Goal: Information Seeking & Learning: Learn about a topic

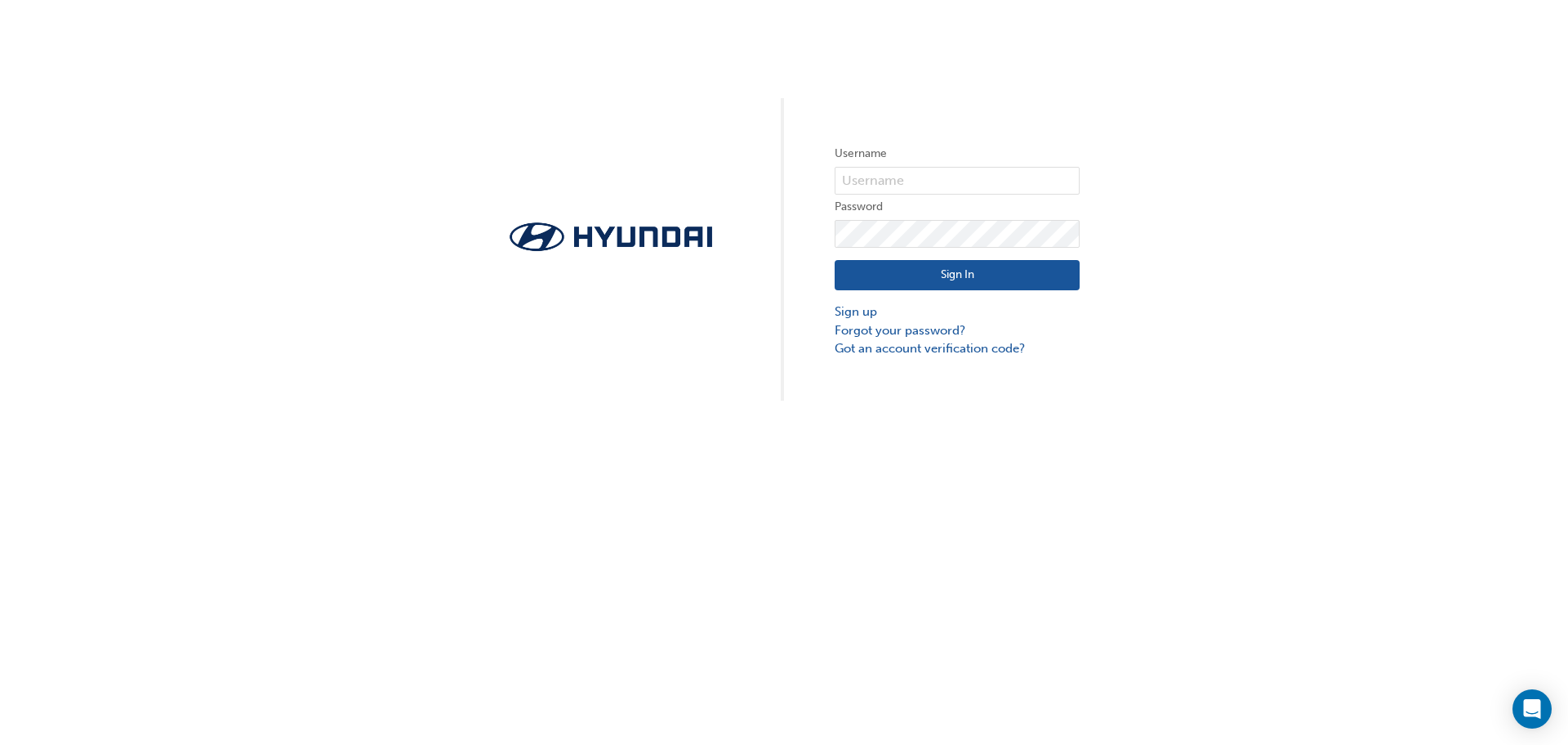
click at [885, 195] on form "Username Password Sign In Sign up Forgot your password? Got an account verifica…" at bounding box center [957, 250] width 245 height 214
click at [883, 187] on input "text" at bounding box center [957, 180] width 245 height 27
type input "19162"
click button "Sign In" at bounding box center [951, 275] width 245 height 31
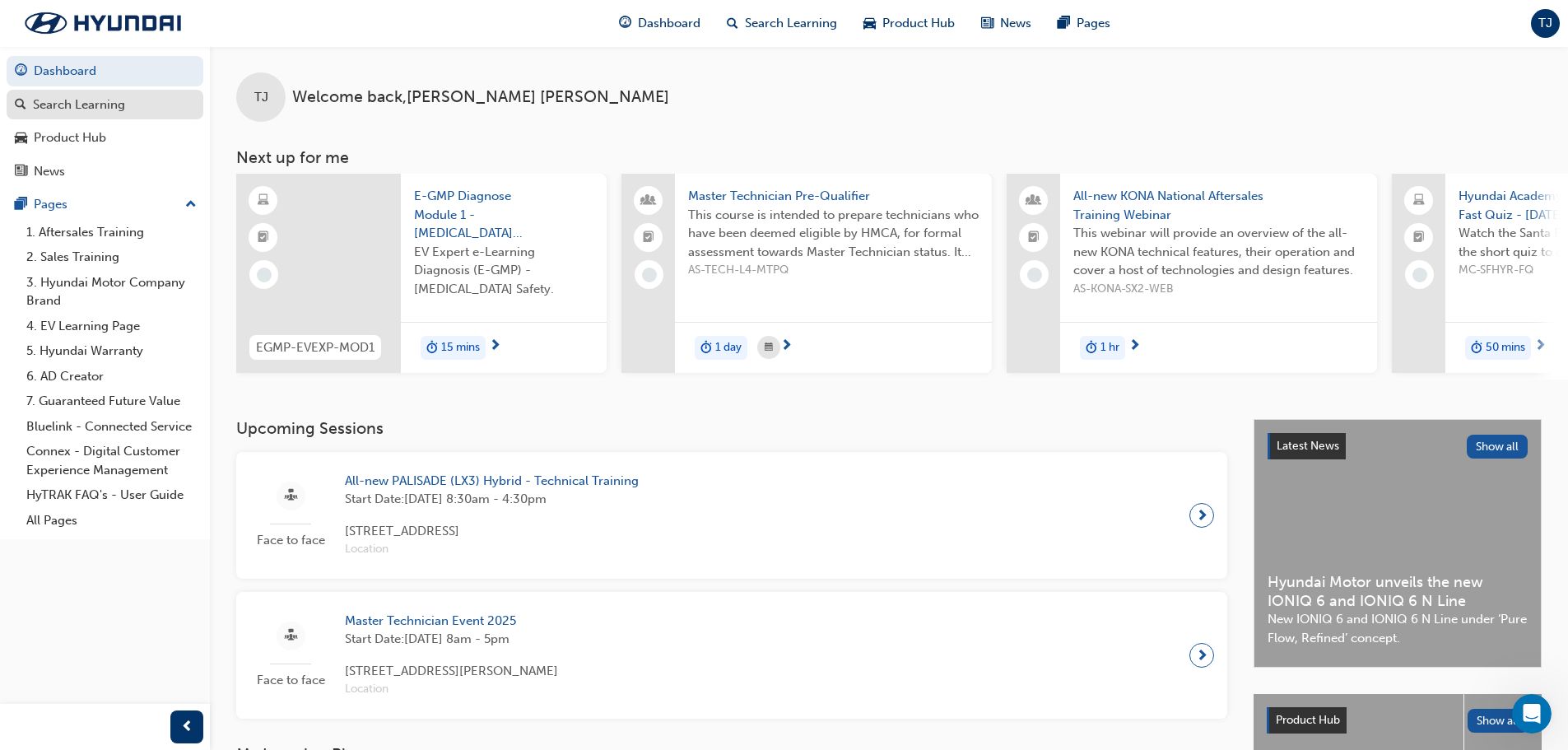
click at [81, 101] on div "Search Learning" at bounding box center [79, 105] width 92 height 19
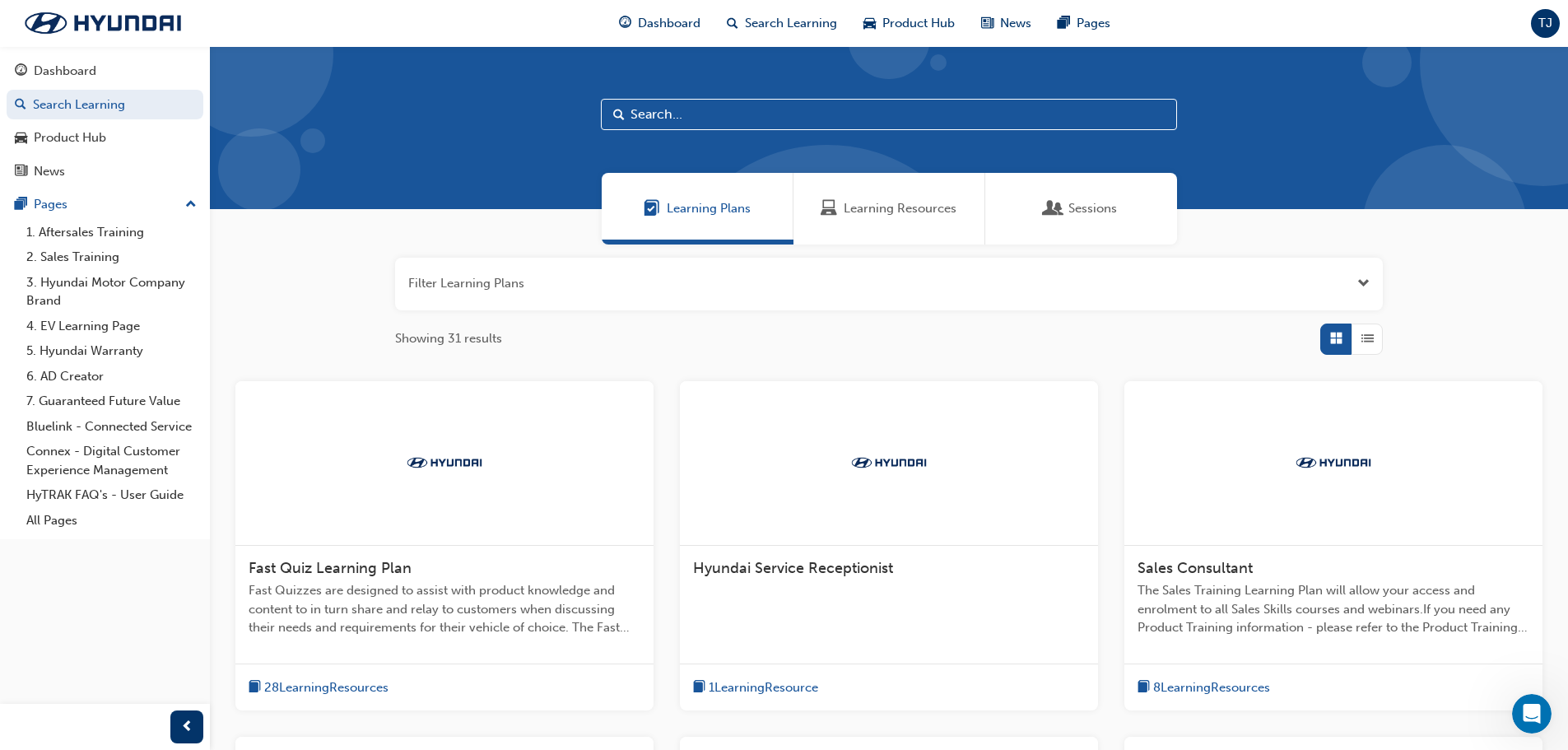
click at [721, 111] on input "text" at bounding box center [889, 114] width 576 height 31
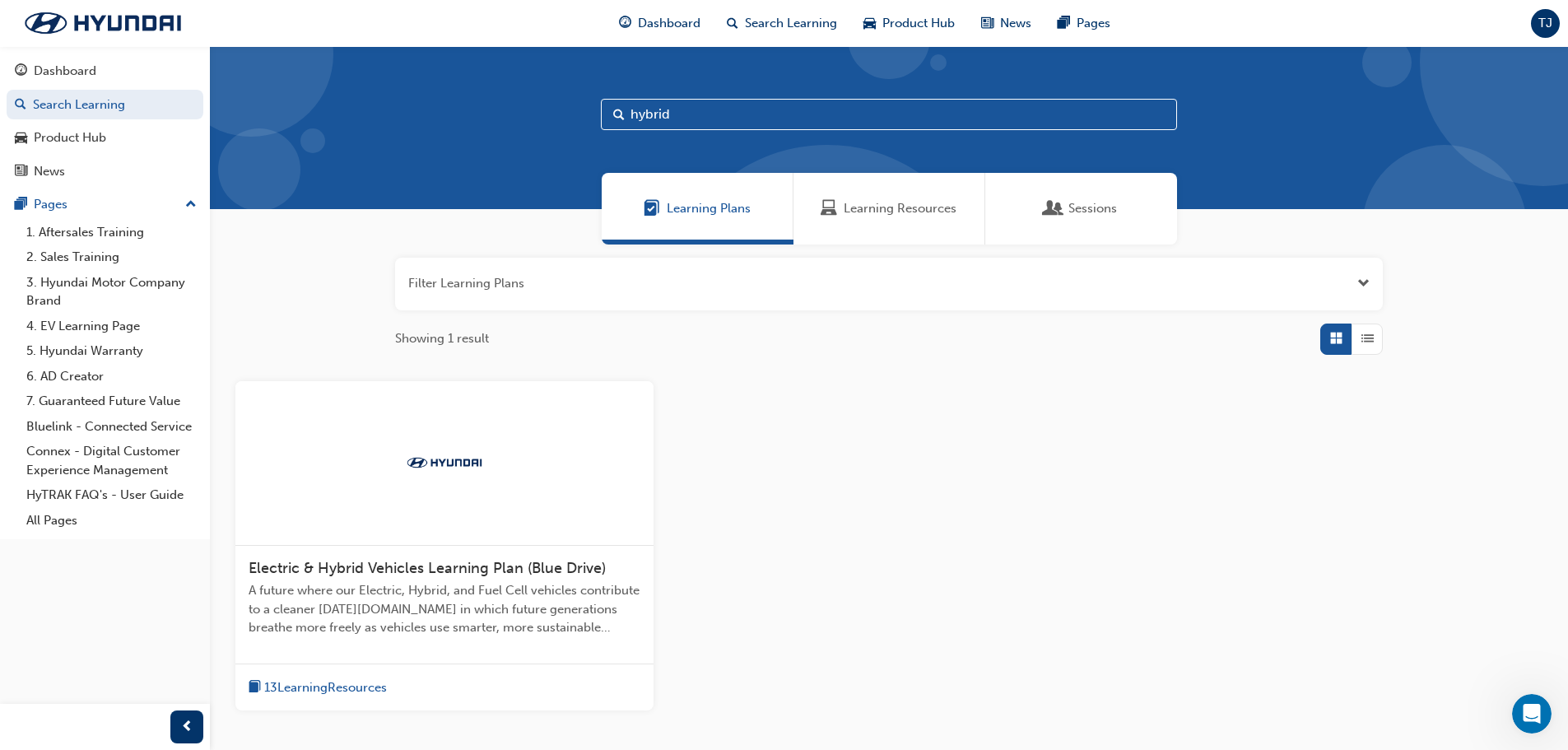
click at [678, 110] on input "hybrid" at bounding box center [889, 114] width 576 height 31
type input "h"
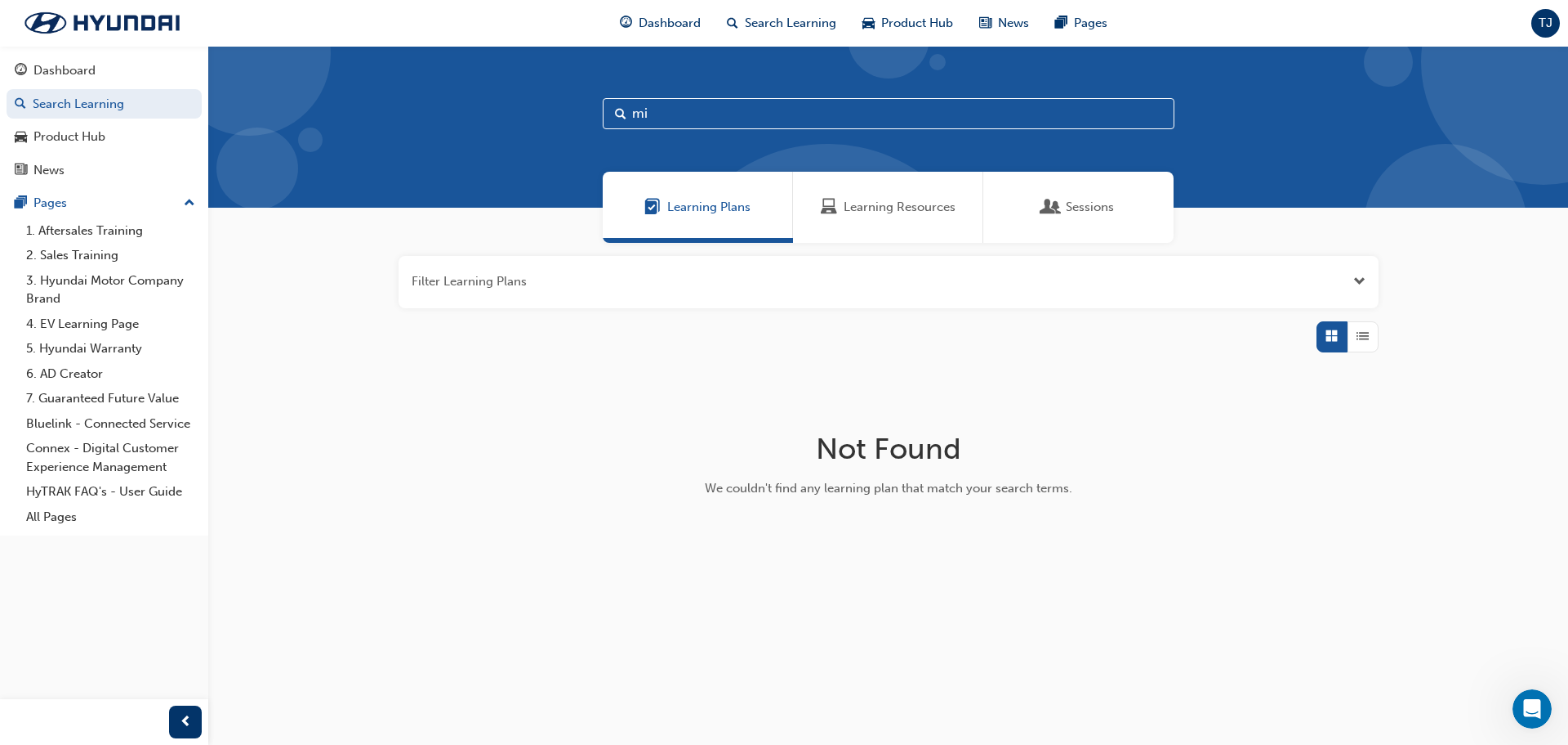
type input "m"
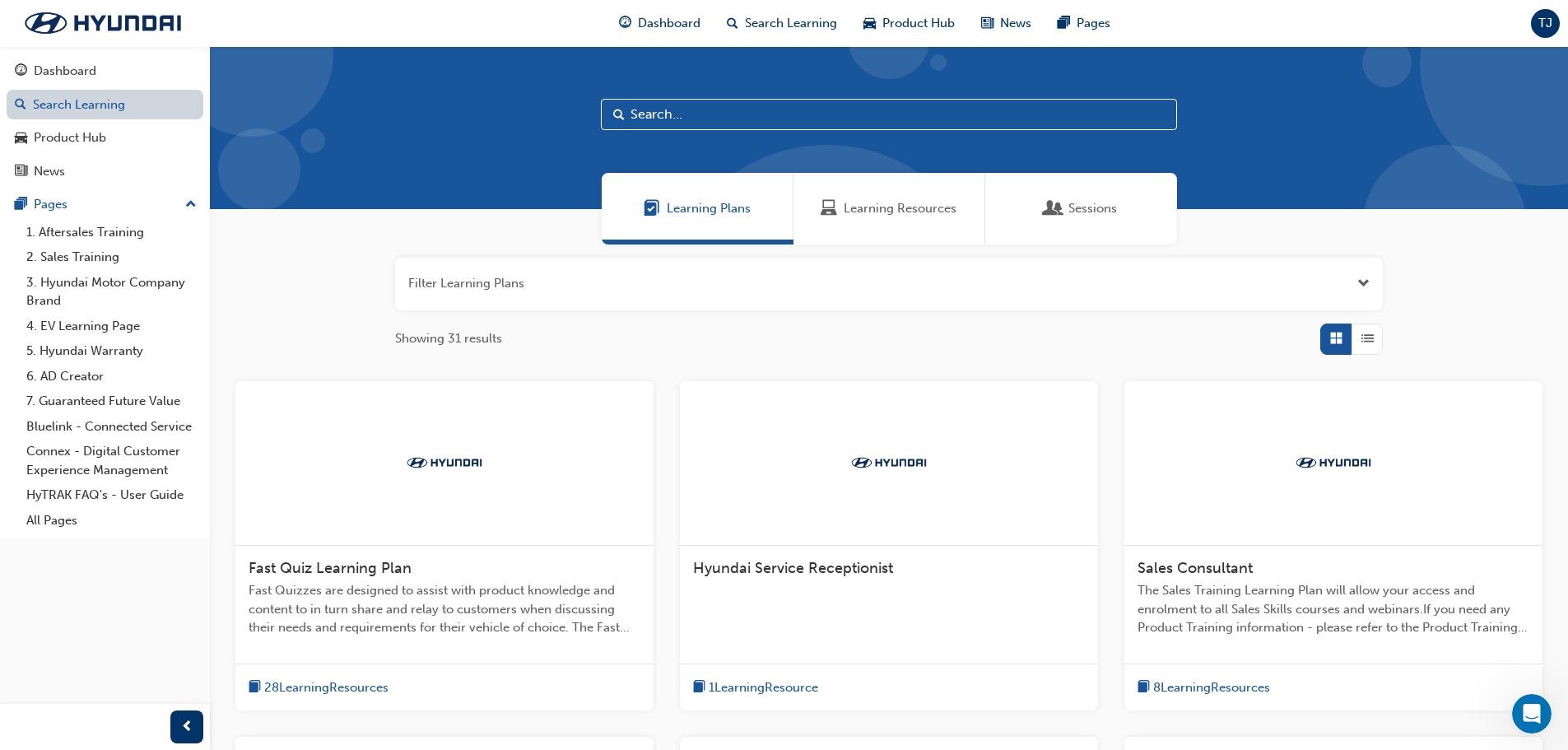
click at [93, 114] on link "Search Learning" at bounding box center [105, 105] width 197 height 30
click at [655, 121] on input "text" at bounding box center [889, 114] width 576 height 31
type input "m"
click at [100, 84] on link "Dashboard" at bounding box center [105, 71] width 197 height 30
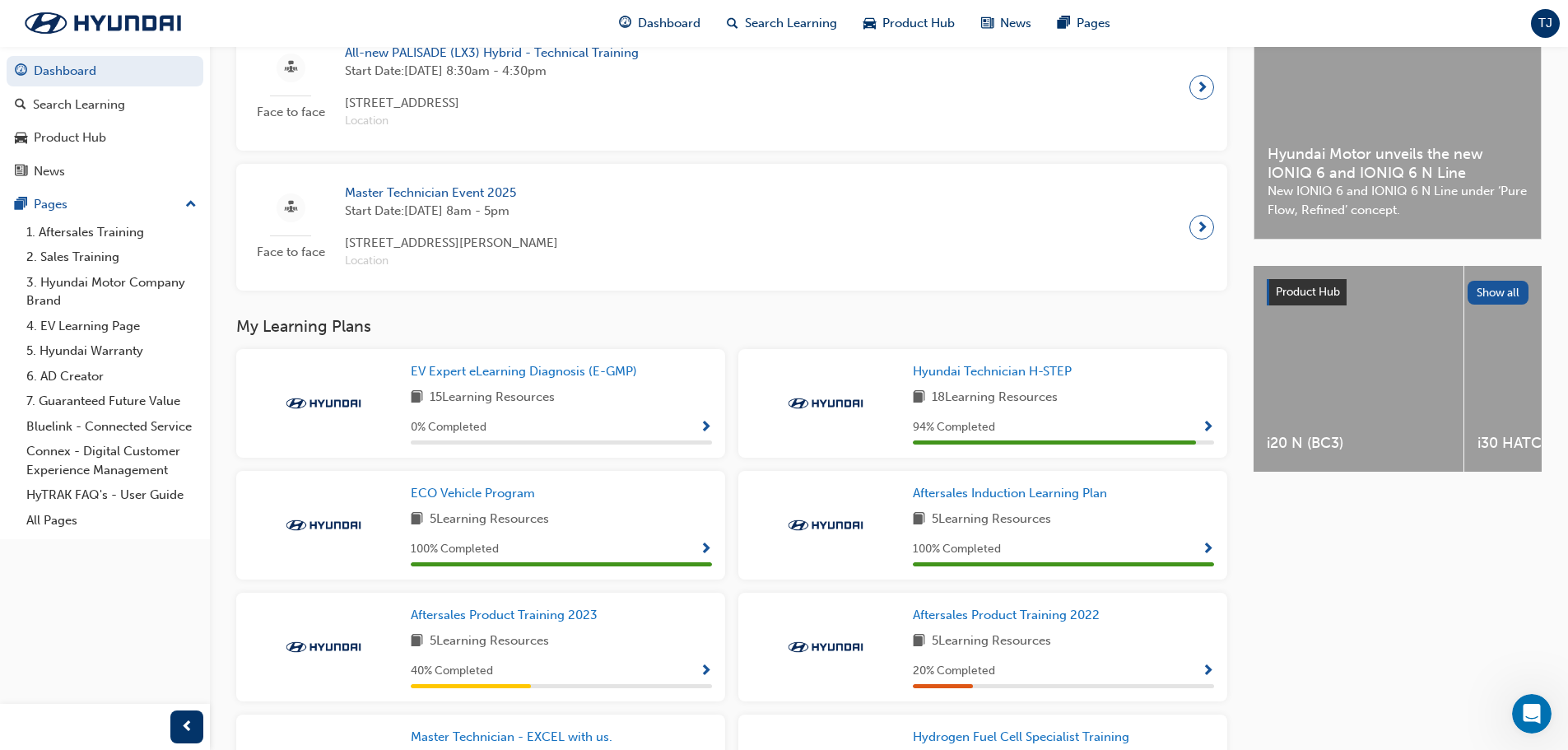
scroll to position [588, 0]
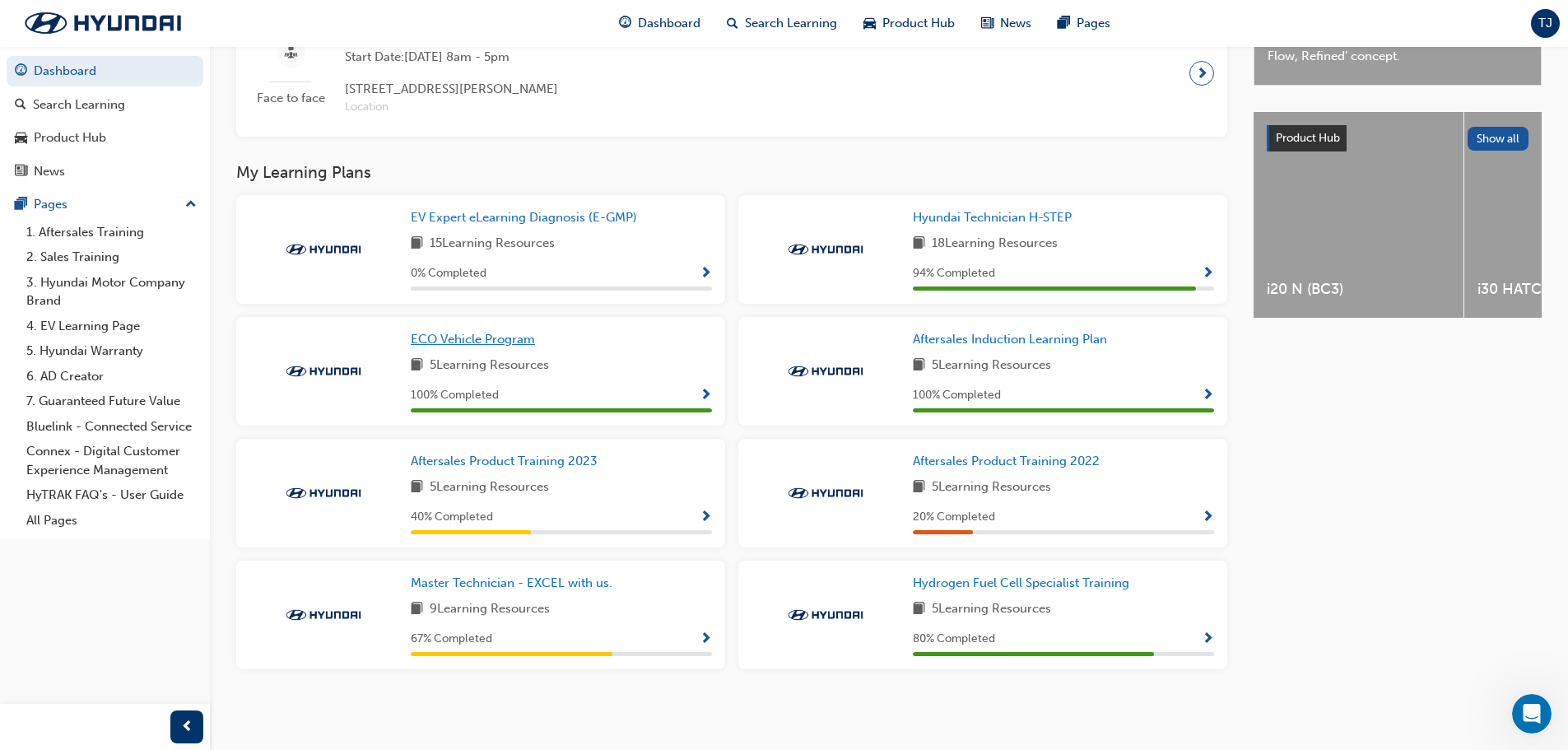
click at [497, 342] on span "ECO Vehicle Program" at bounding box center [473, 339] width 124 height 15
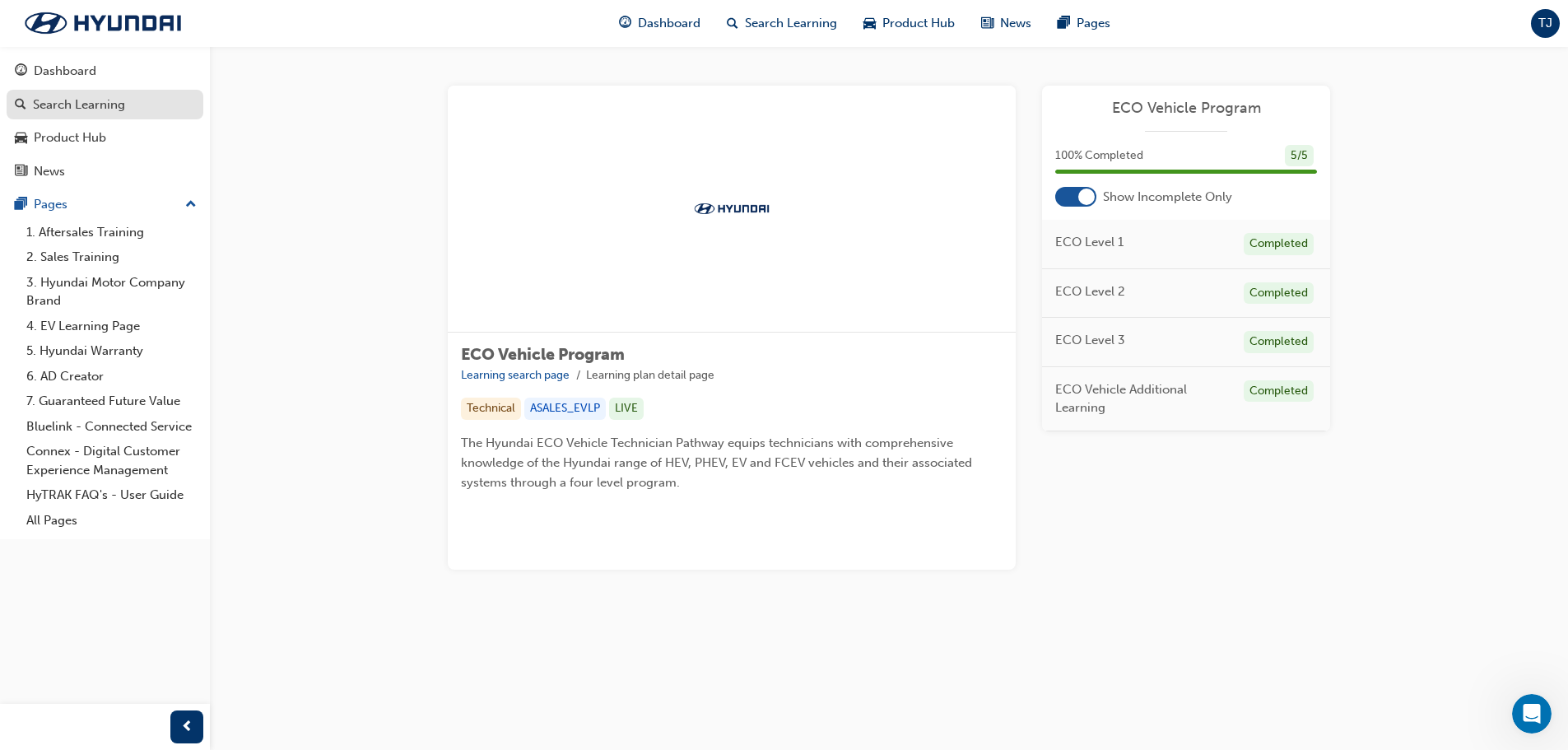
click at [106, 100] on div "Search Learning" at bounding box center [79, 105] width 92 height 19
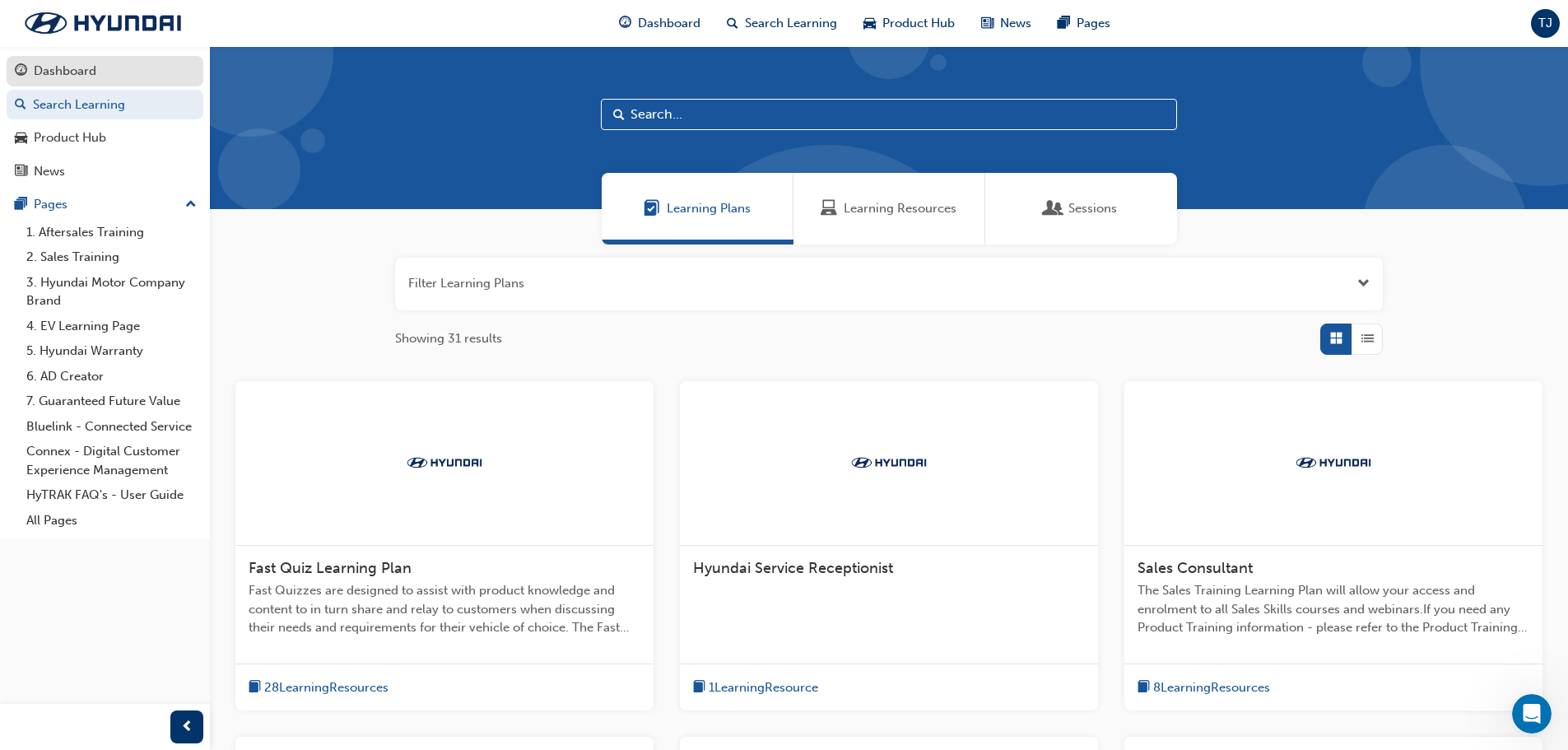
click at [72, 66] on div "Dashboard" at bounding box center [64, 71] width 63 height 19
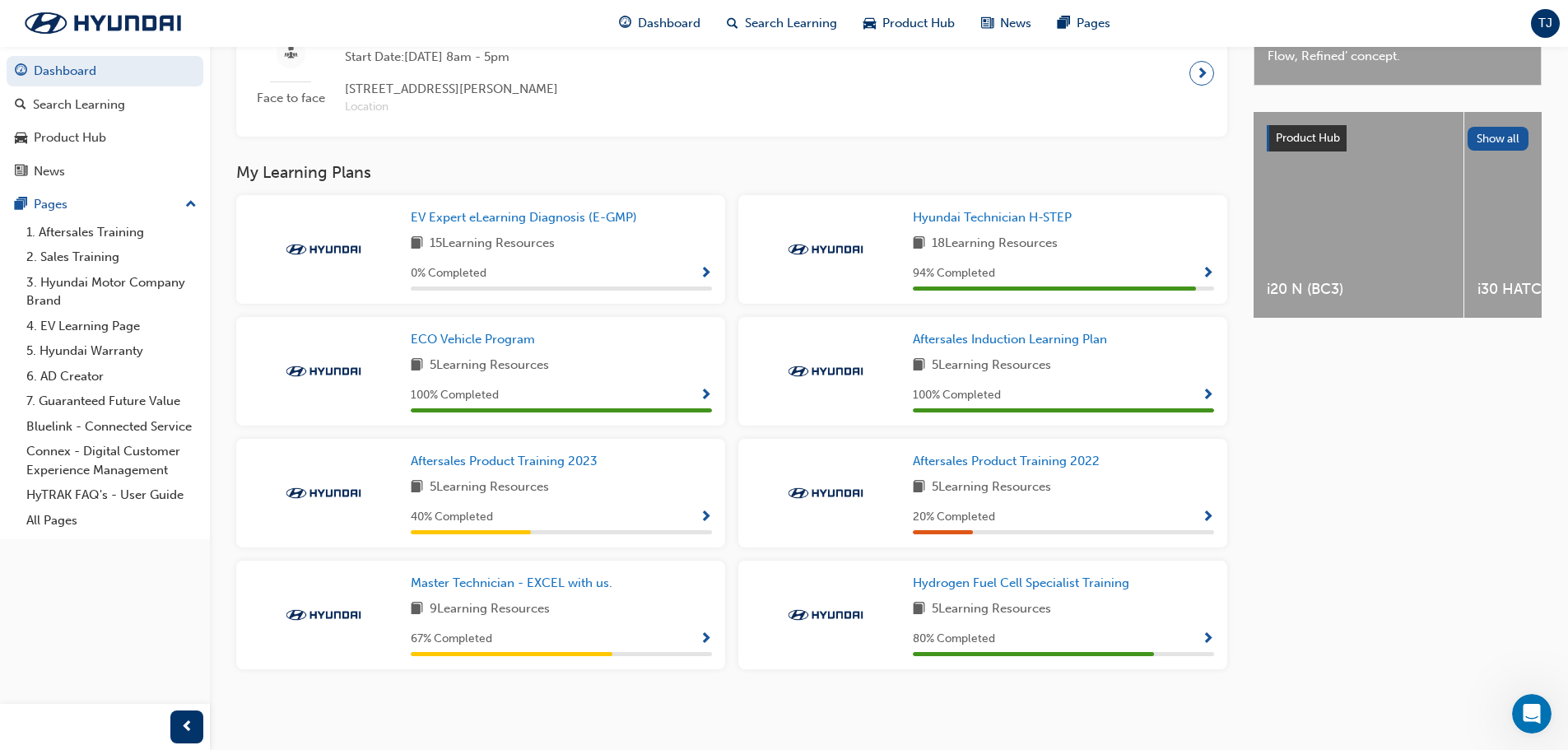
scroll to position [588, 0]
click at [481, 338] on span "ECO Vehicle Program" at bounding box center [473, 339] width 124 height 15
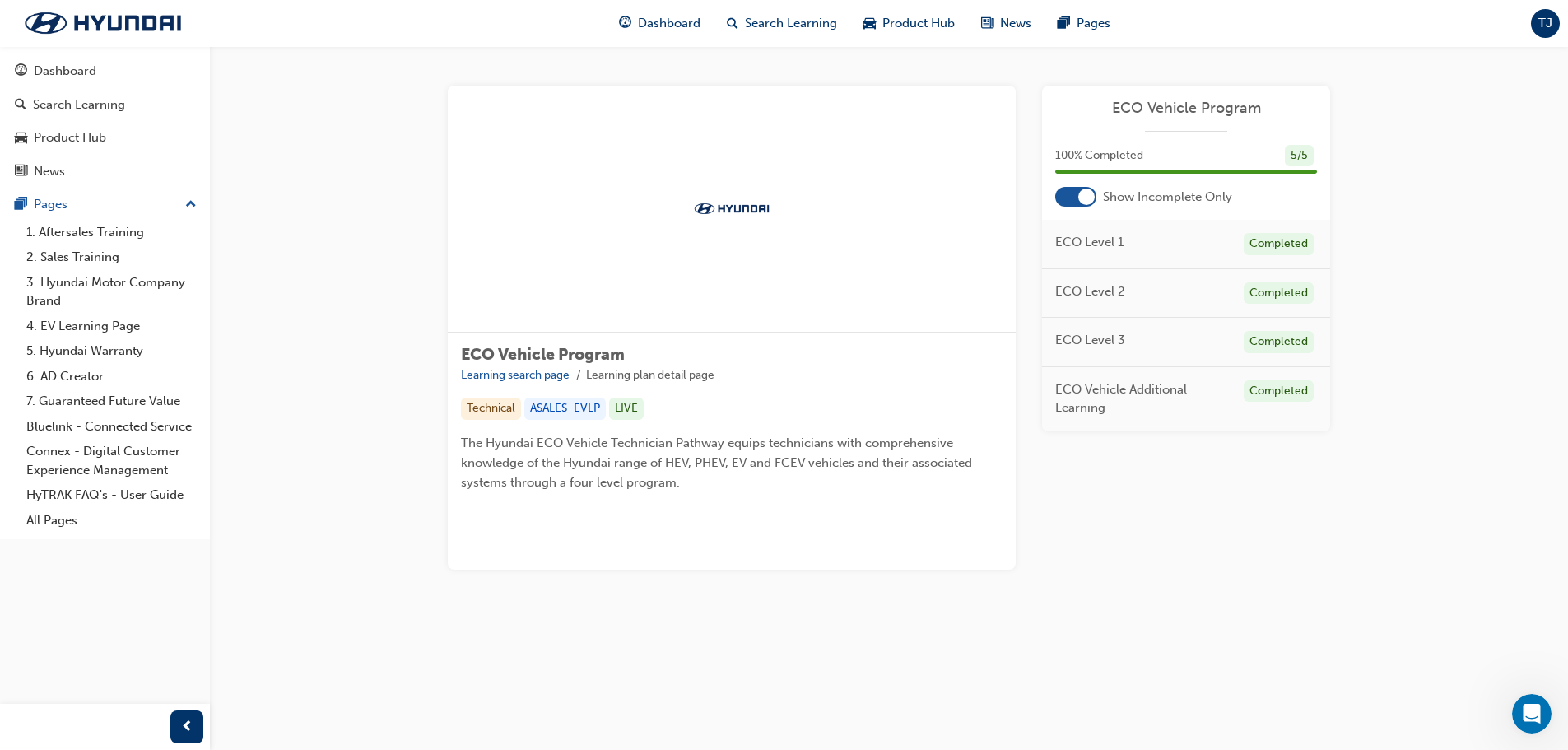
click at [1144, 388] on span "ECO Vehicle Additional Learning" at bounding box center [1142, 398] width 175 height 37
click at [1078, 416] on span "ECO Vehicle Additional Learning" at bounding box center [1142, 398] width 175 height 37
click at [81, 68] on div "Dashboard" at bounding box center [64, 71] width 63 height 19
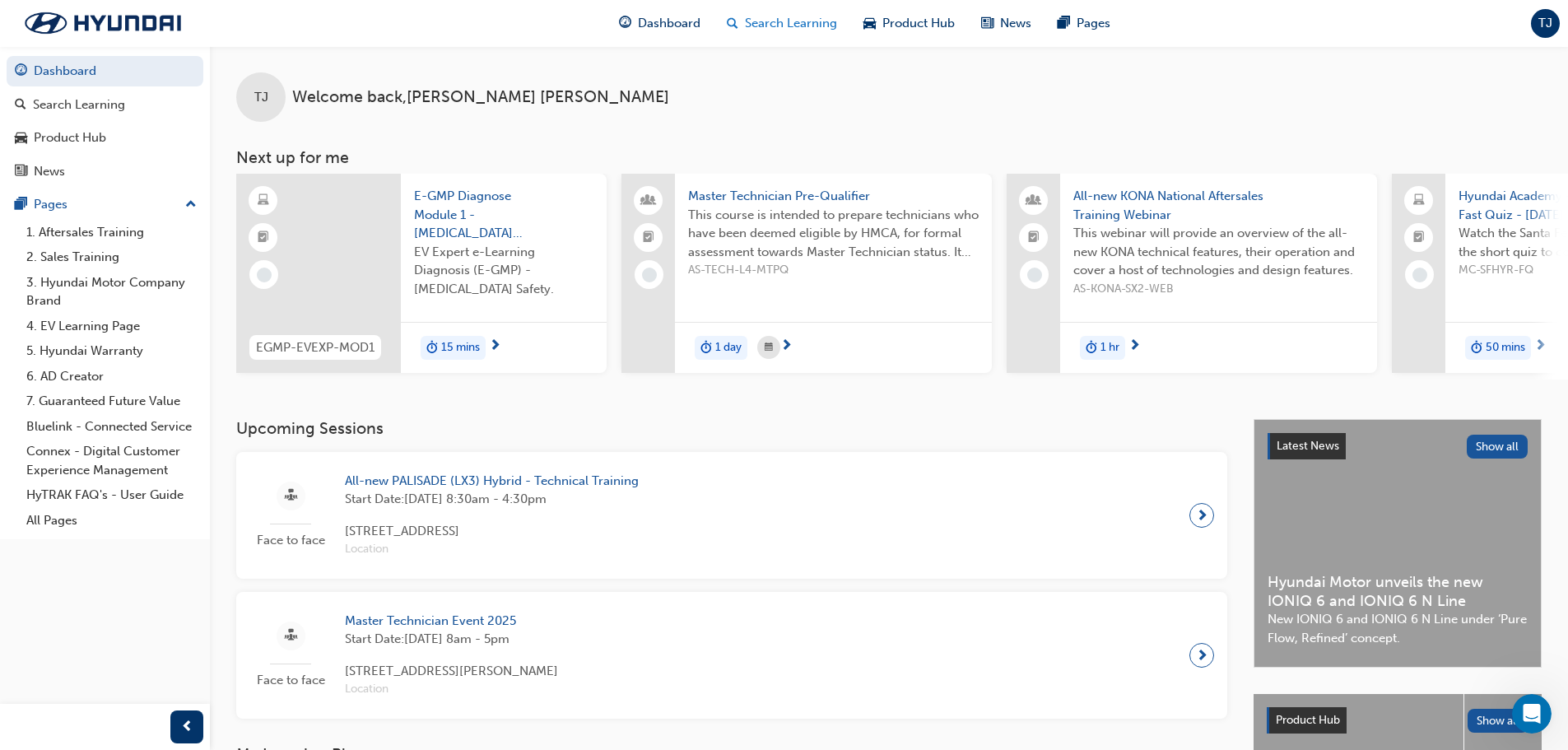
click at [748, 23] on span "Search Learning" at bounding box center [791, 23] width 92 height 19
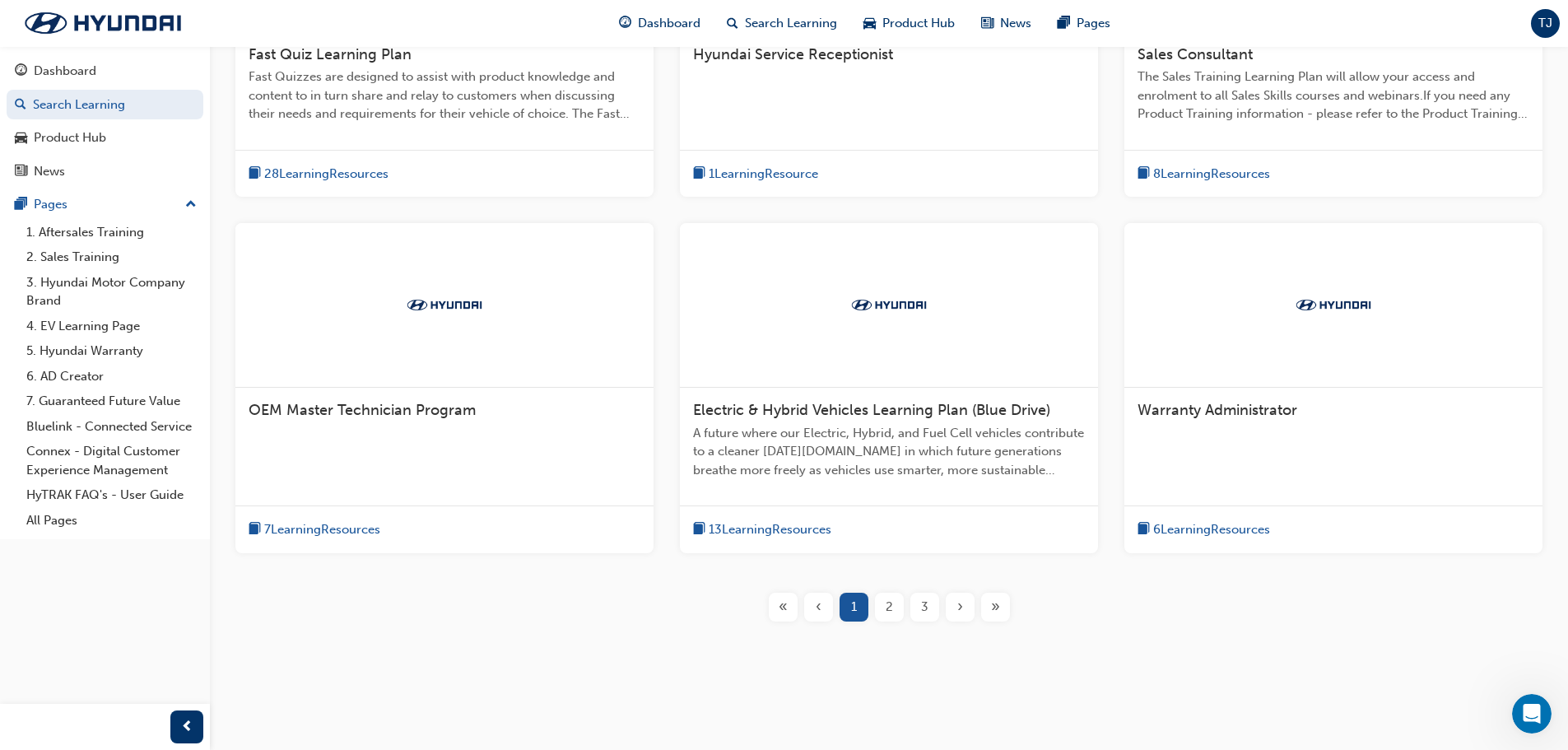
scroll to position [518, 0]
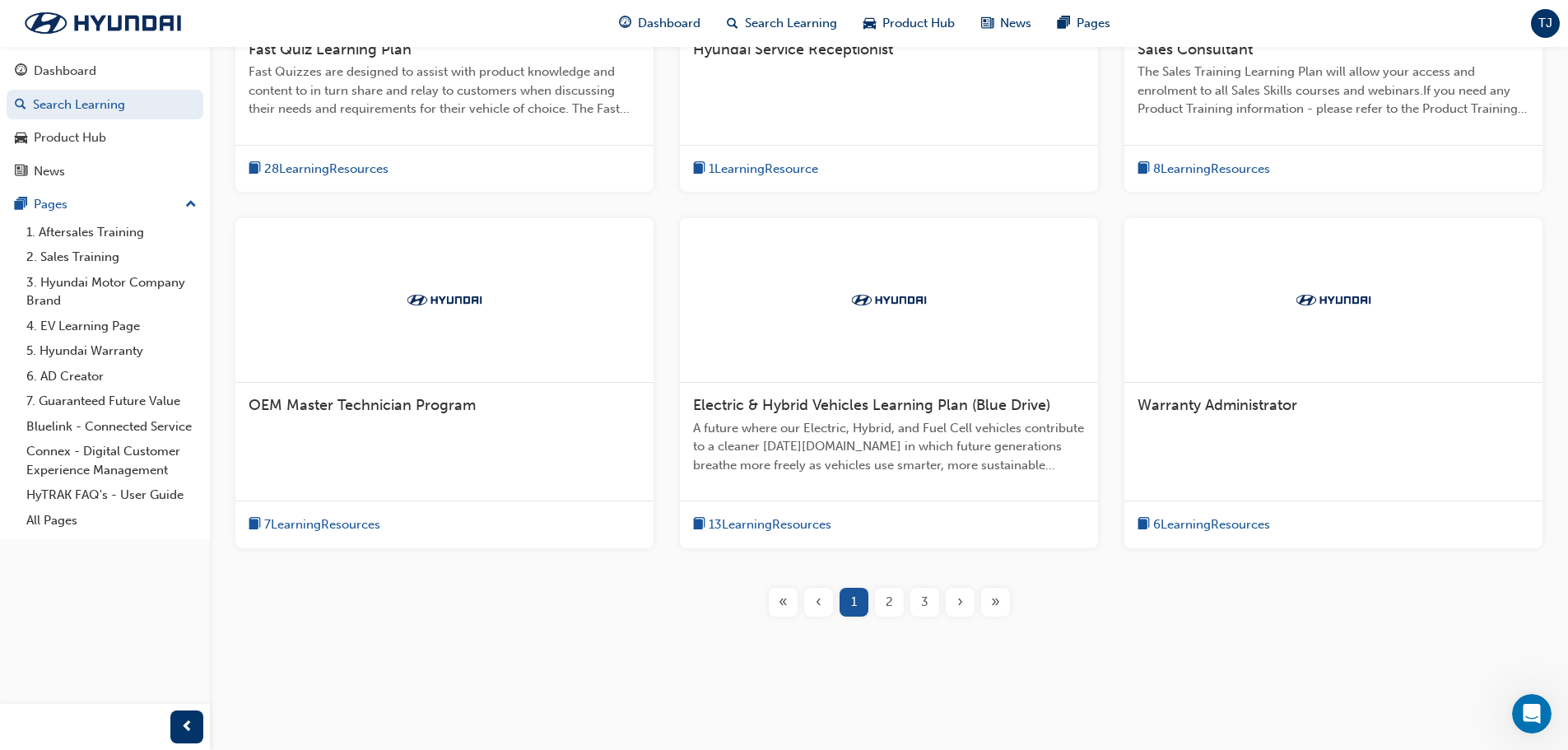
click at [903, 604] on button "2" at bounding box center [889, 602] width 35 height 28
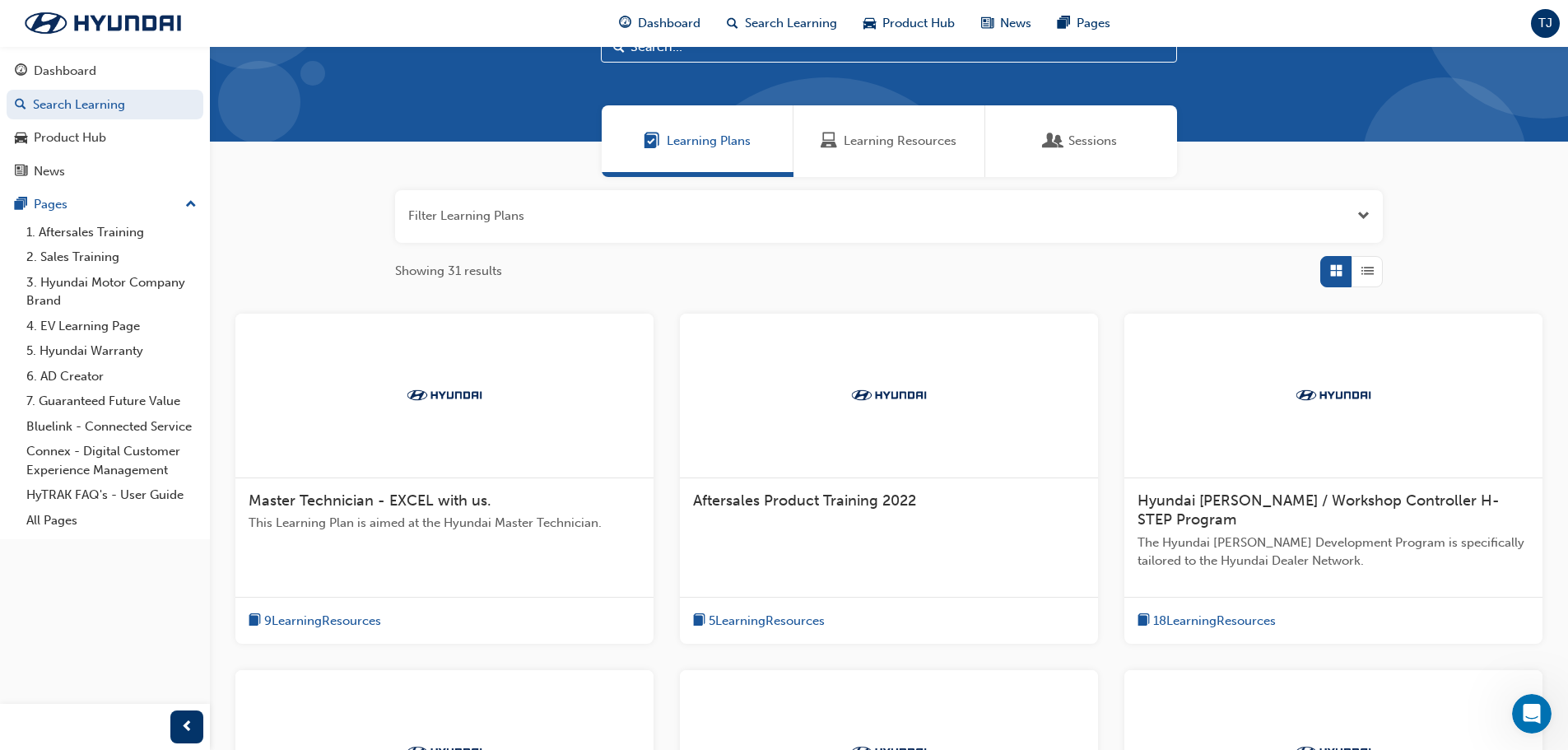
scroll to position [52, 0]
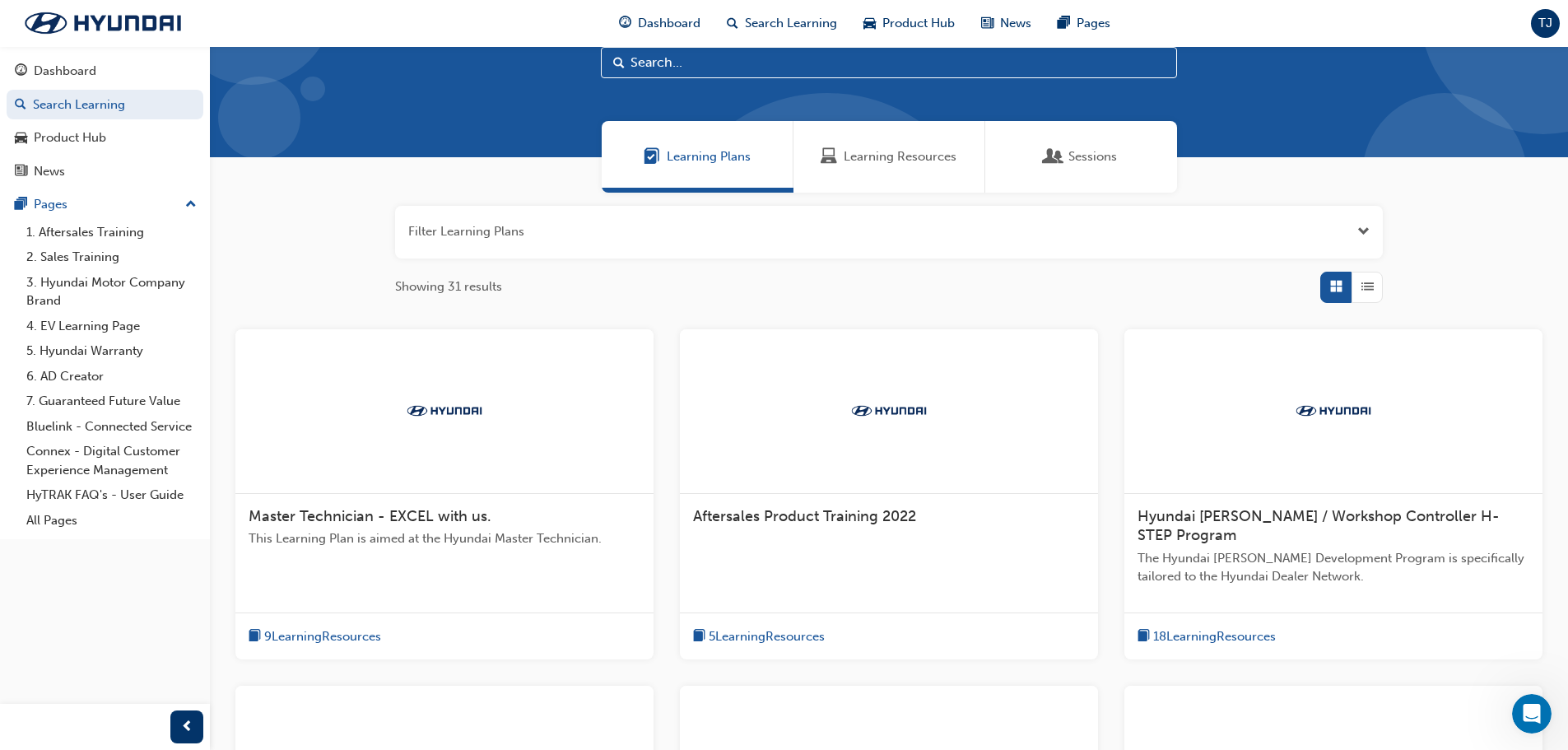
click at [1086, 164] on span "Sessions" at bounding box center [1092, 157] width 49 height 19
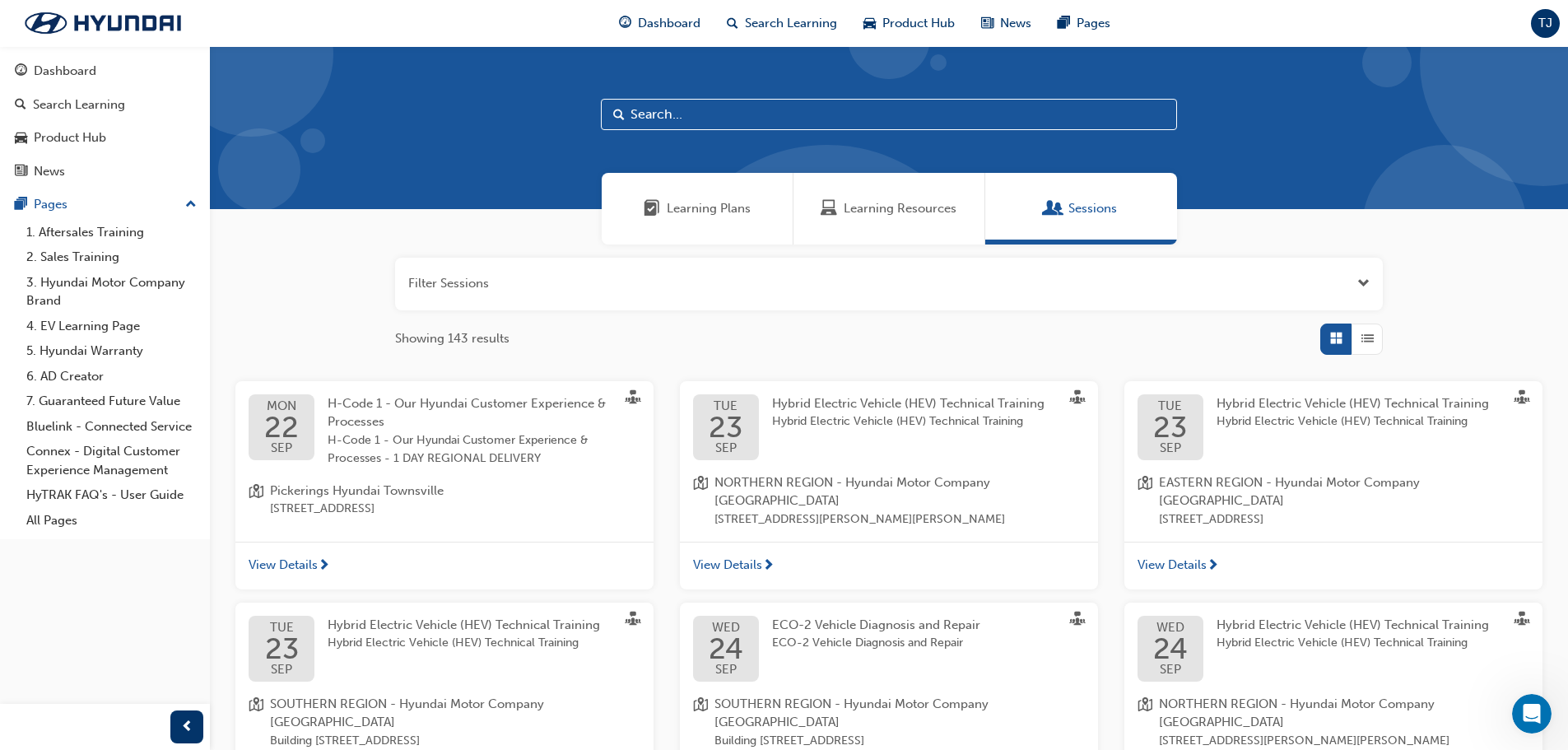
click at [665, 119] on input "text" at bounding box center [889, 114] width 576 height 31
type input "mild"
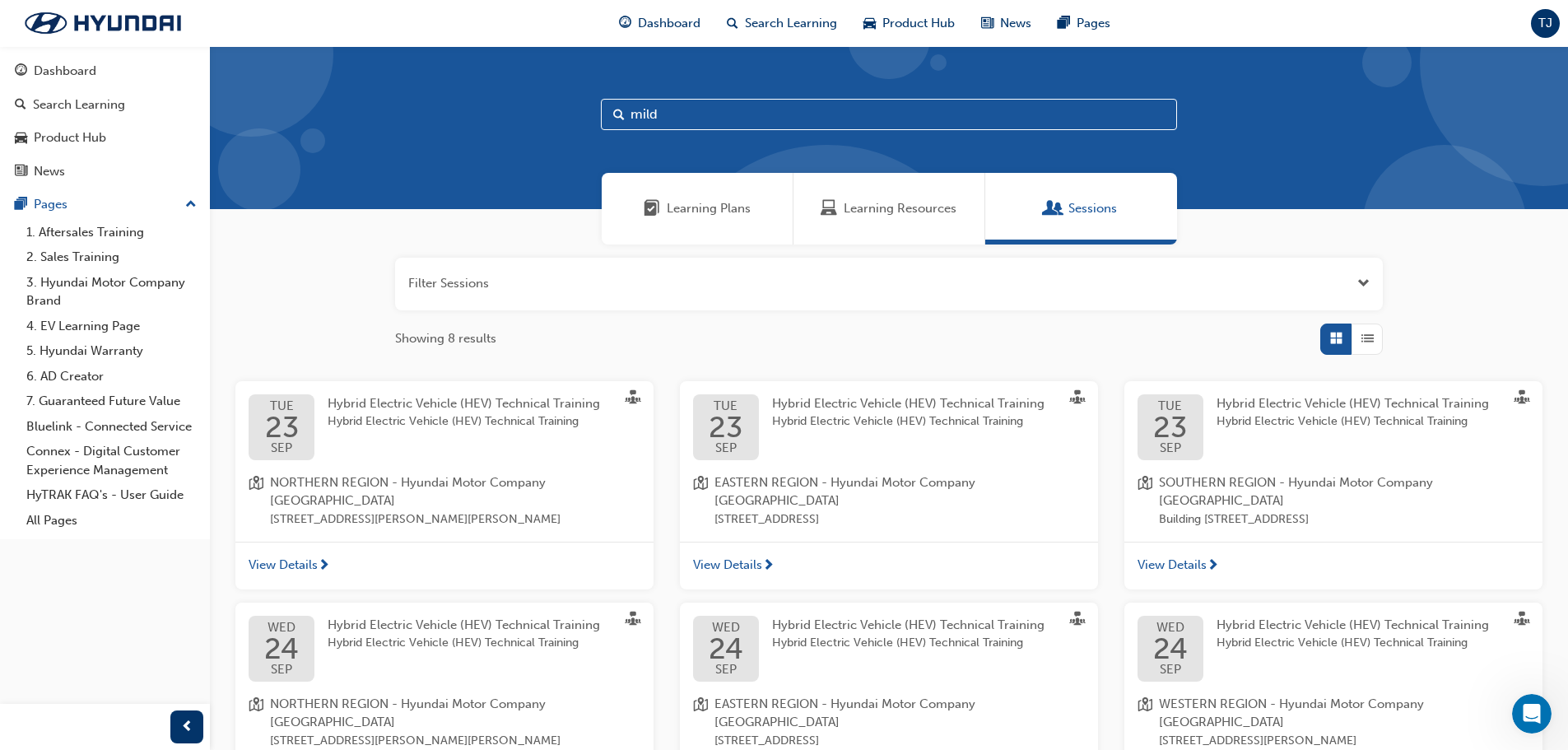
click at [1264, 420] on span "Hybrid Electric Vehicle (HEV) Technical Training" at bounding box center [1352, 421] width 272 height 19
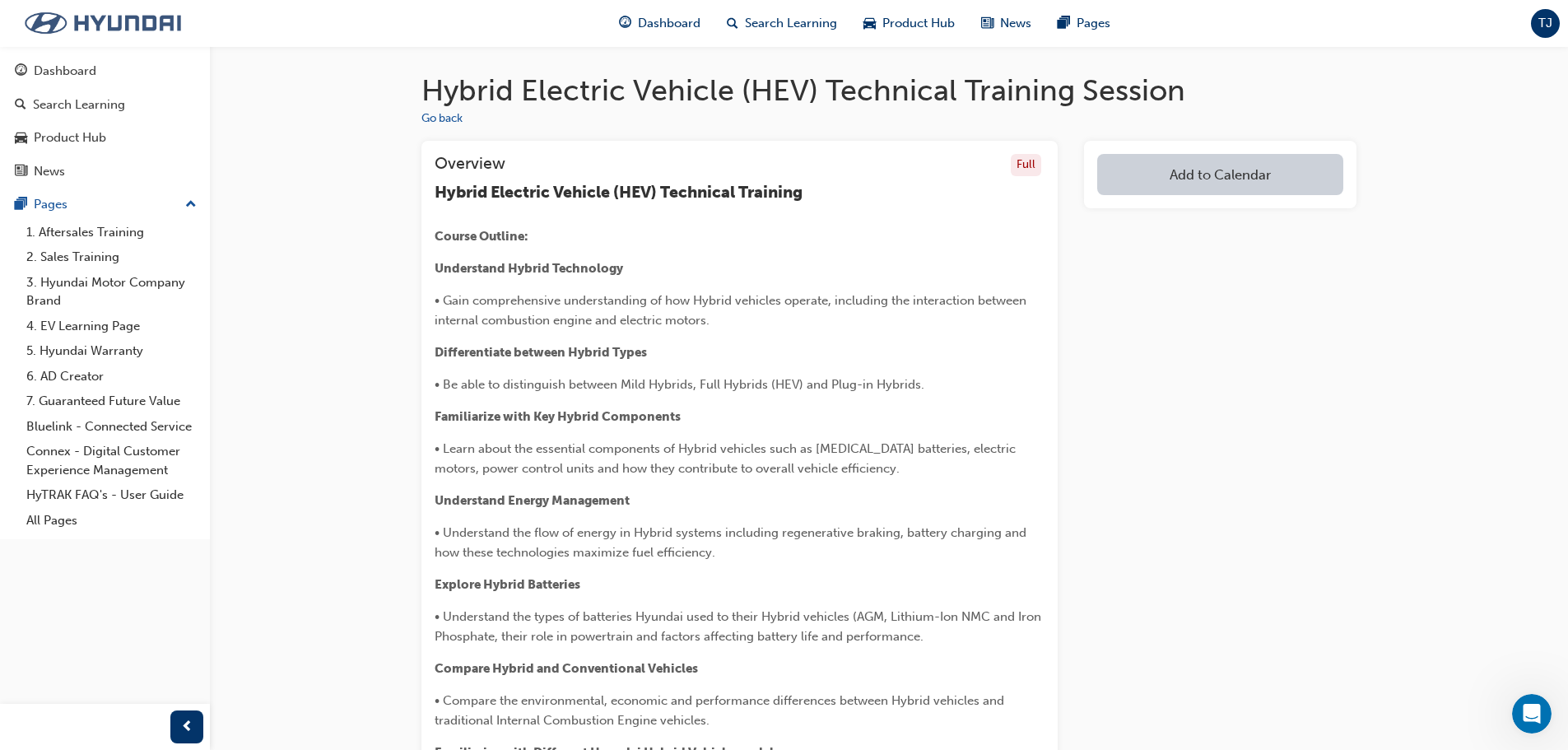
click at [171, 31] on img at bounding box center [103, 23] width 189 height 34
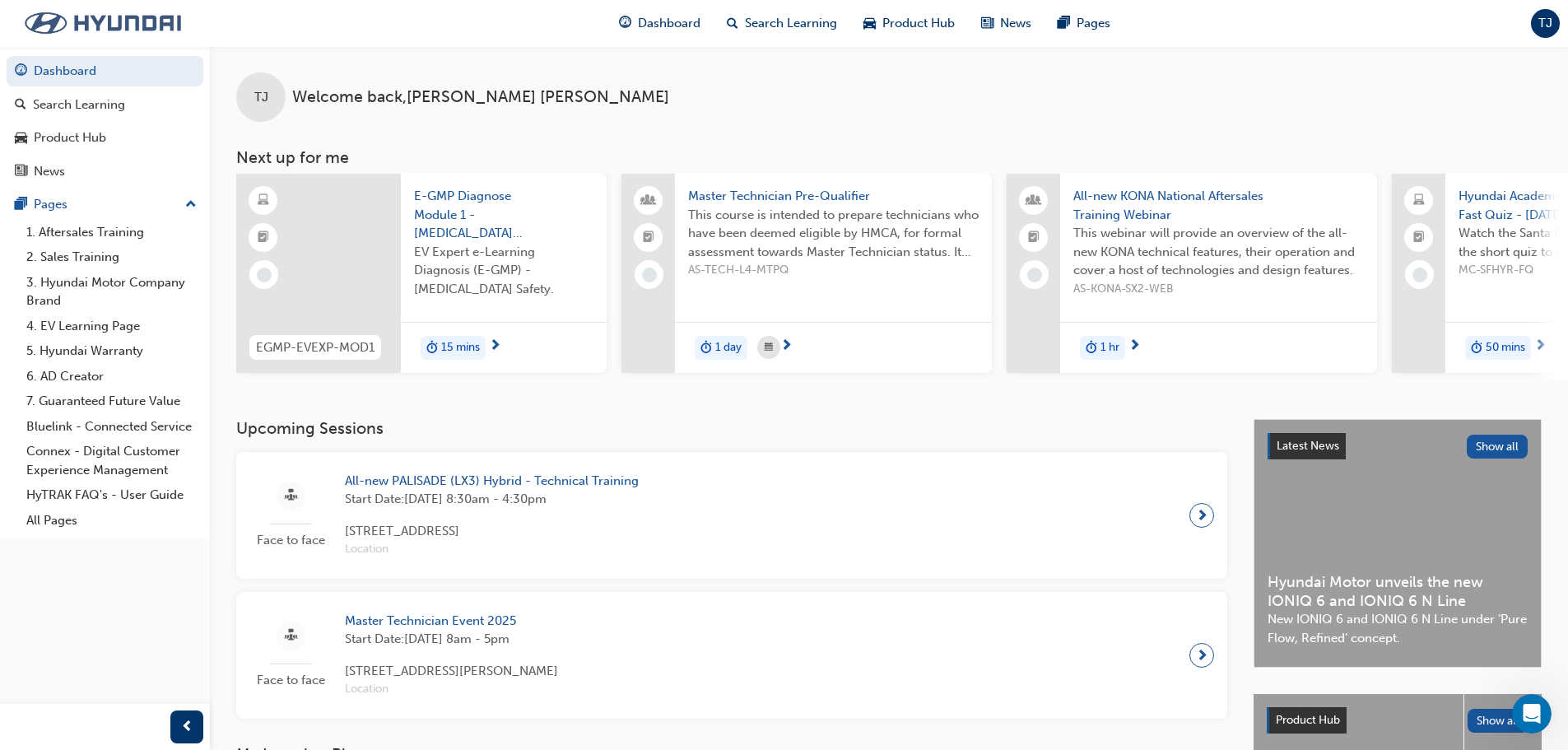
click at [116, 36] on img at bounding box center [103, 23] width 189 height 34
click at [169, 13] on img at bounding box center [103, 23] width 189 height 34
click at [1535, 13] on div "TJ" at bounding box center [1545, 23] width 28 height 28
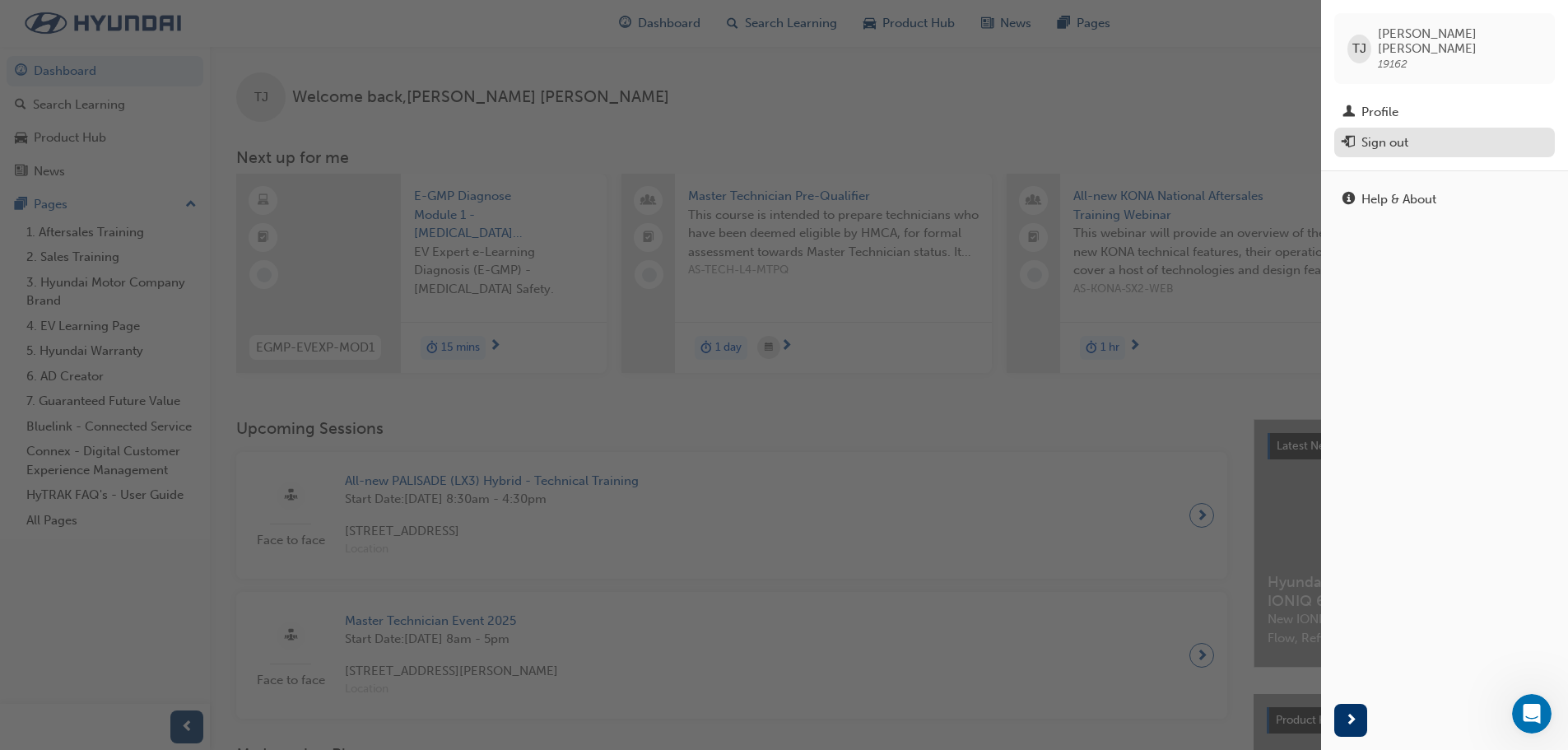
click at [1353, 136] on span "exit-icon" at bounding box center [1348, 143] width 13 height 15
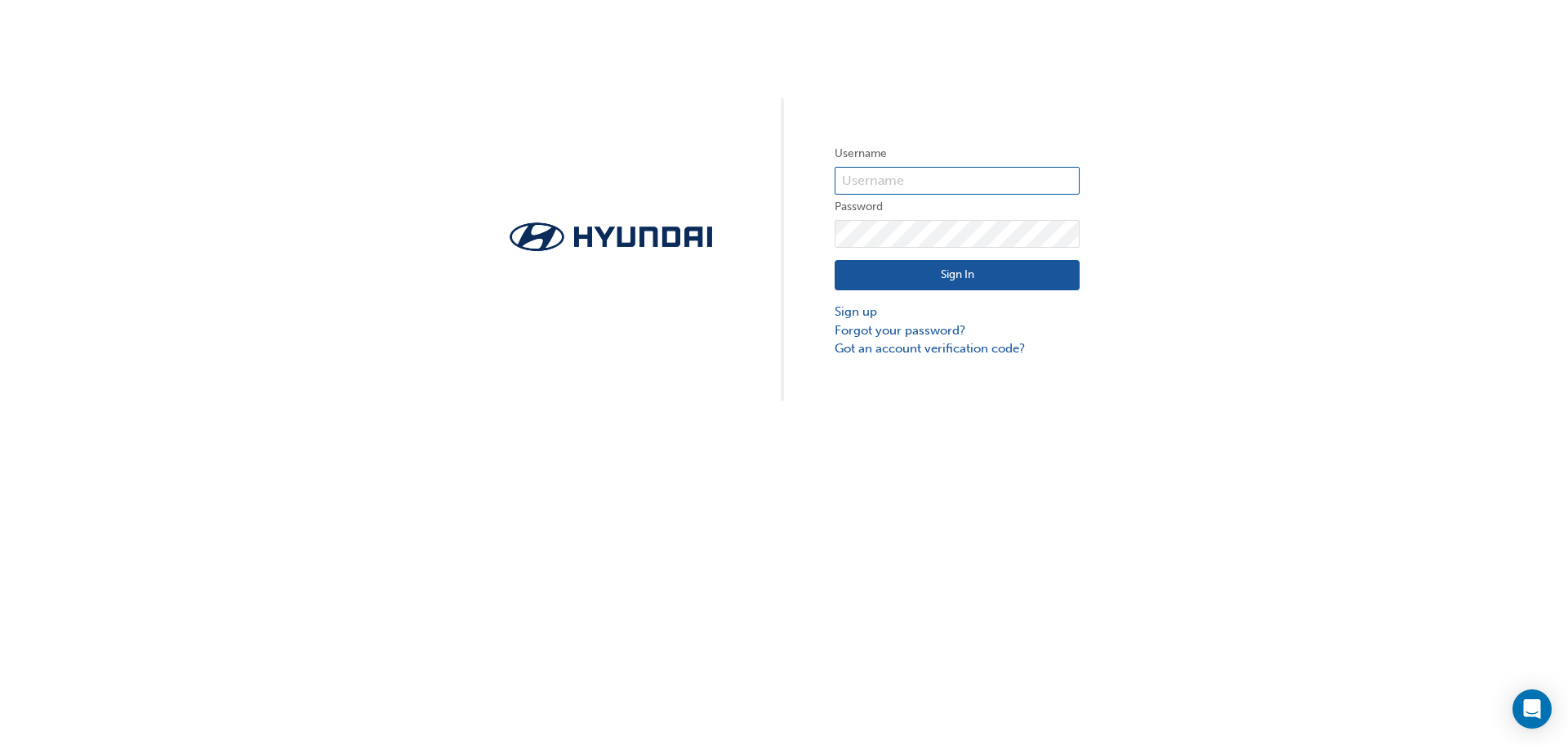
click at [877, 184] on input "text" at bounding box center [957, 180] width 245 height 27
click at [848, 110] on div "Username Password Sign In Sign up Forgot your password? Got an account verifica…" at bounding box center [784, 200] width 1568 height 401
